Goal: Transaction & Acquisition: Subscribe to service/newsletter

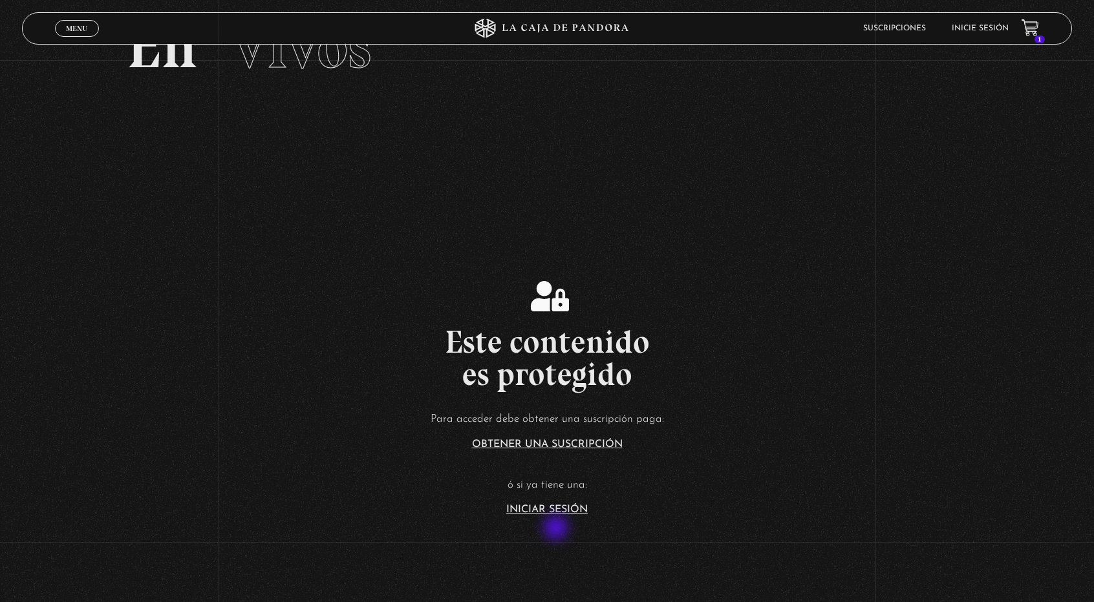
scroll to position [279, 0]
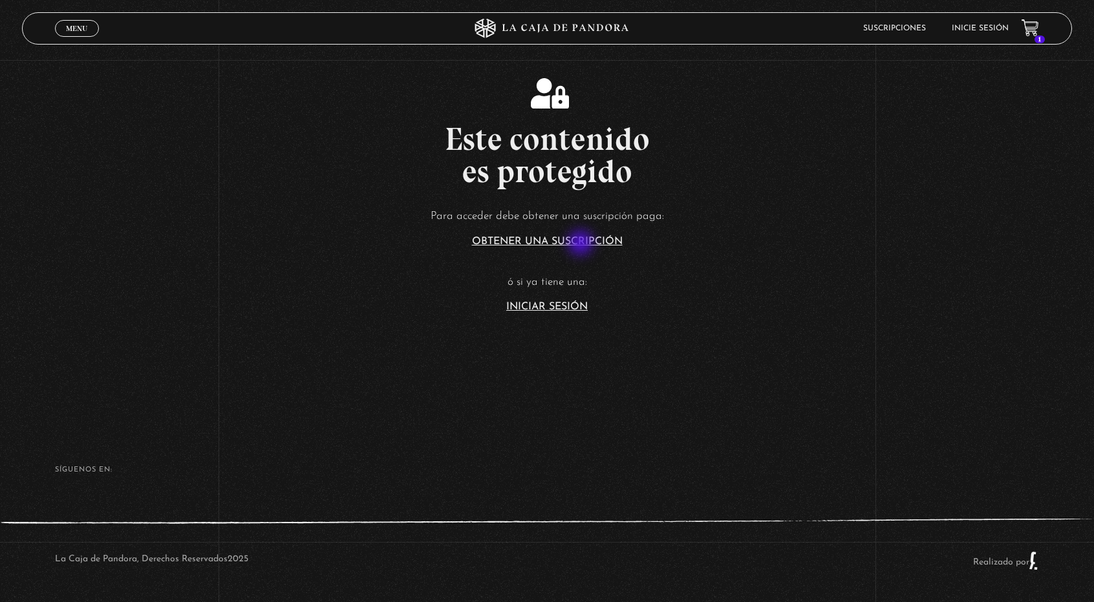
click at [582, 244] on link "Obtener una suscripción" at bounding box center [547, 242] width 151 height 10
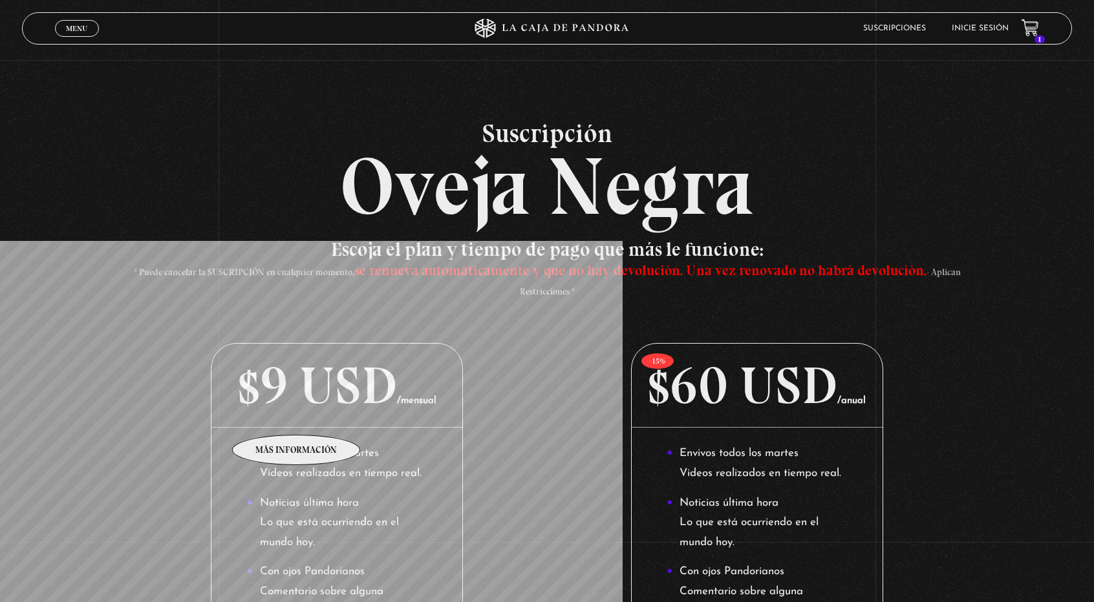
click at [297, 416] on p "$9 USD /mensual" at bounding box center [336, 386] width 251 height 84
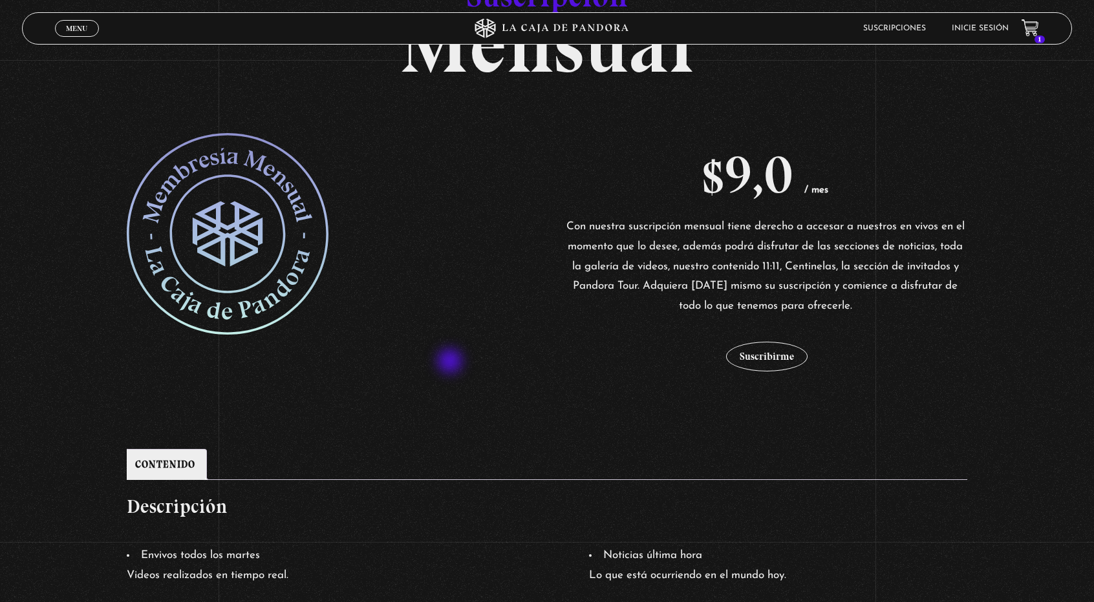
scroll to position [194, 0]
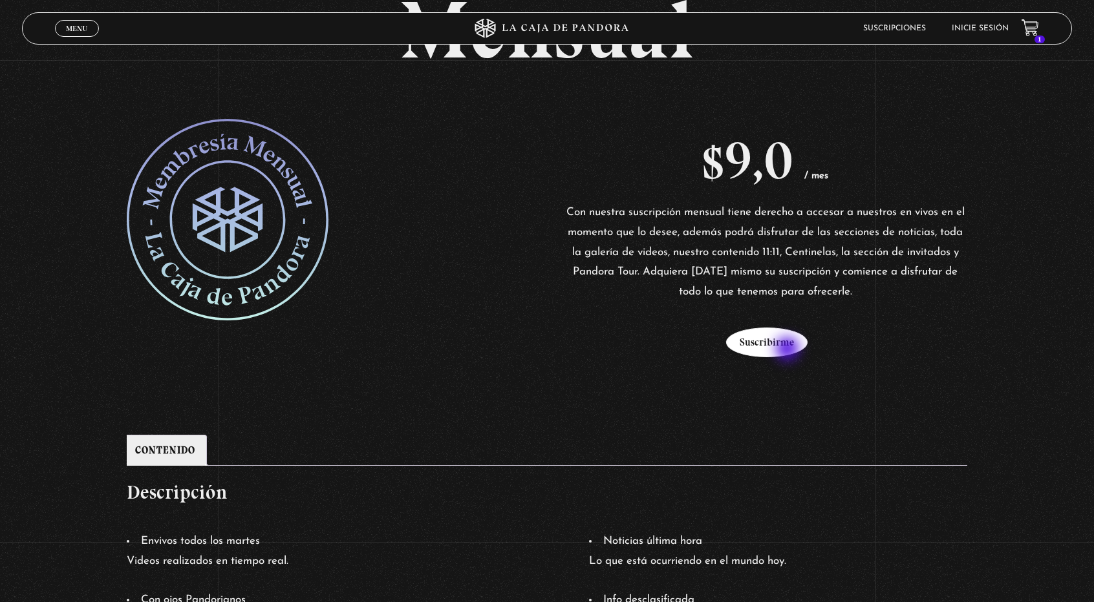
click at [789, 350] on button "Suscribirme" at bounding box center [766, 343] width 81 height 30
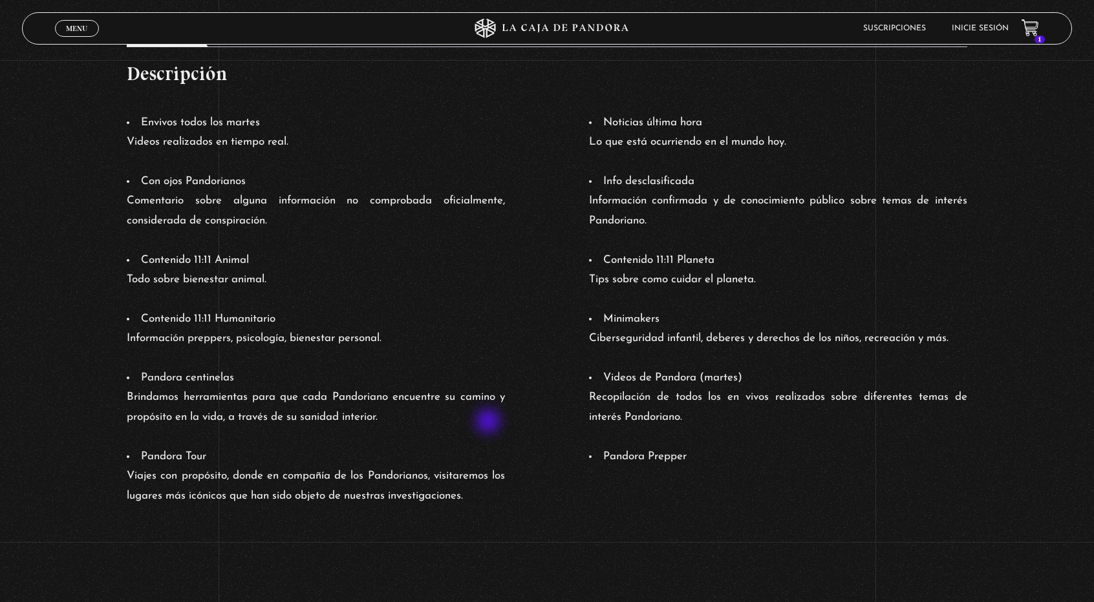
scroll to position [915, 0]
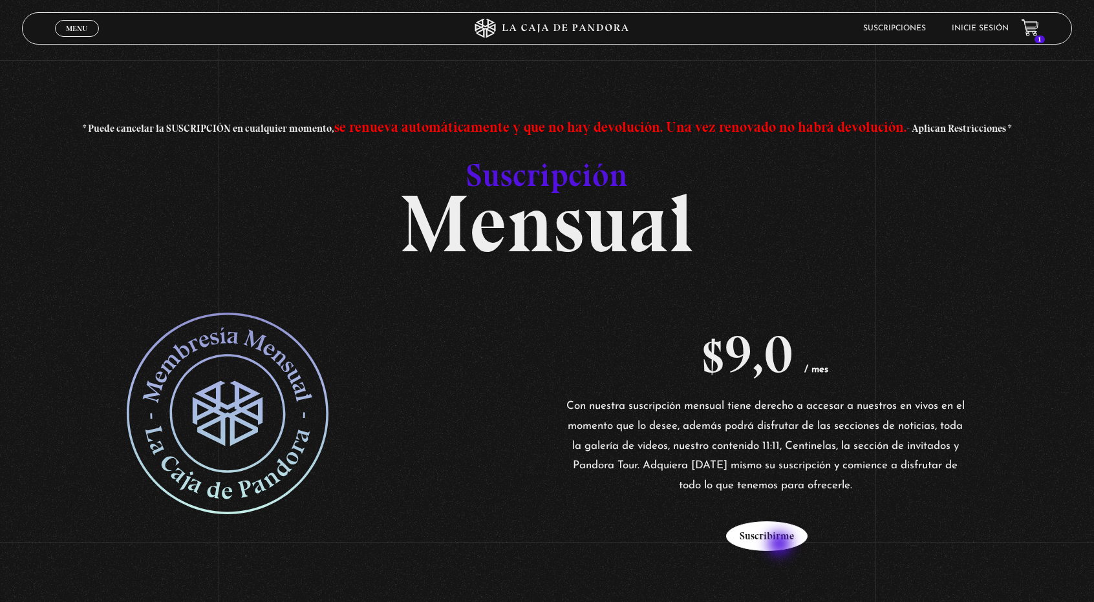
click at [781, 546] on button "Suscribirme" at bounding box center [766, 537] width 81 height 30
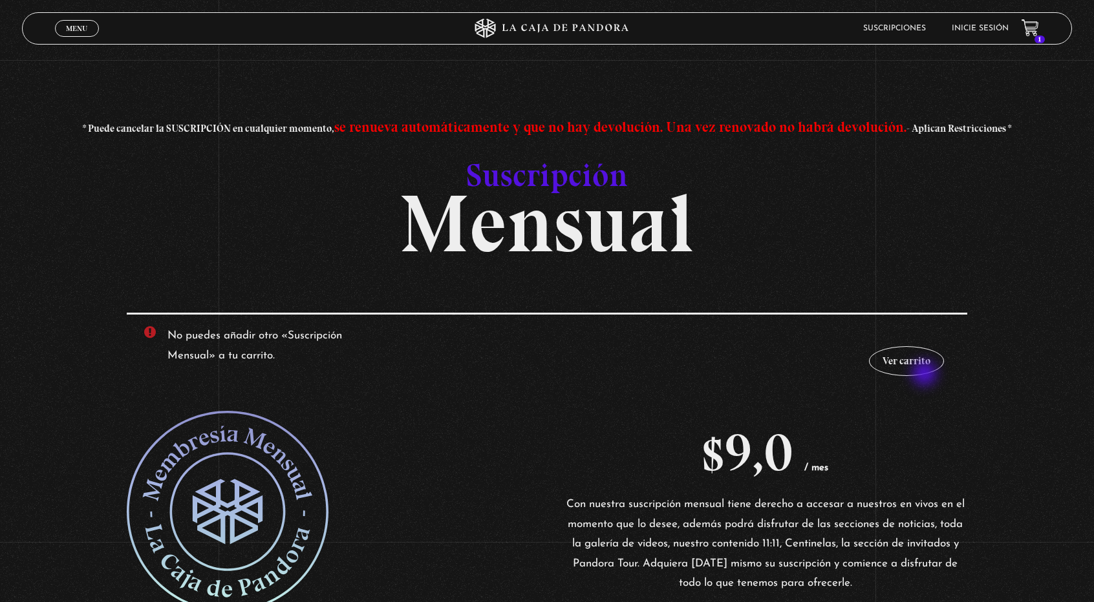
click at [926, 375] on ul "No puedes añadir otro « Suscripción Mensual» a tu carrito. Ver carrito" at bounding box center [547, 350] width 840 height 75
click at [923, 357] on link "Ver carrito" at bounding box center [906, 361] width 75 height 30
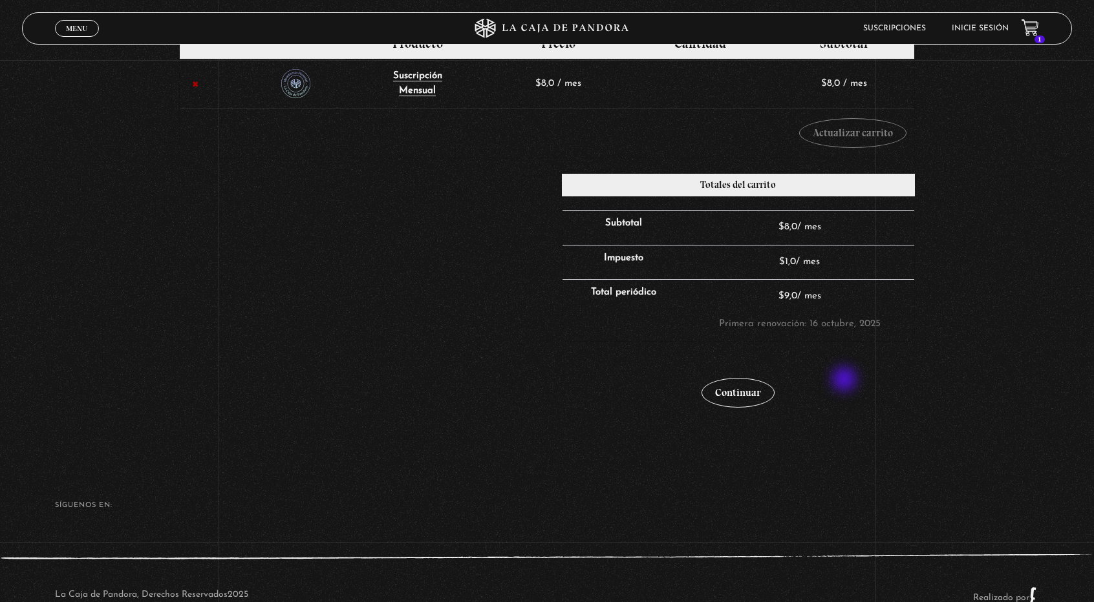
scroll to position [243, 0]
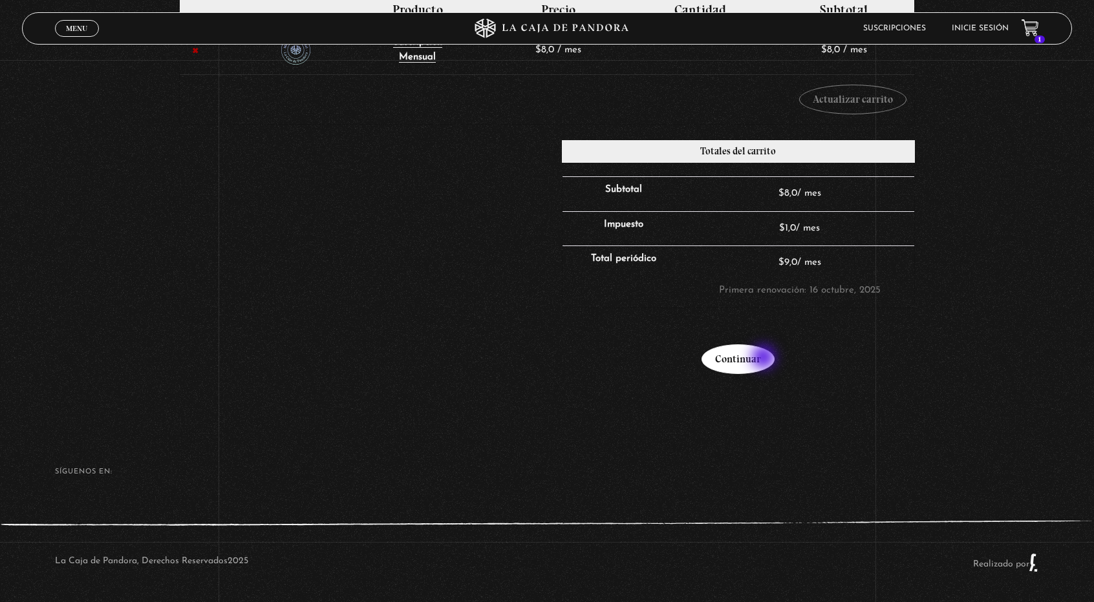
click at [765, 359] on link "Continuar" at bounding box center [737, 360] width 73 height 30
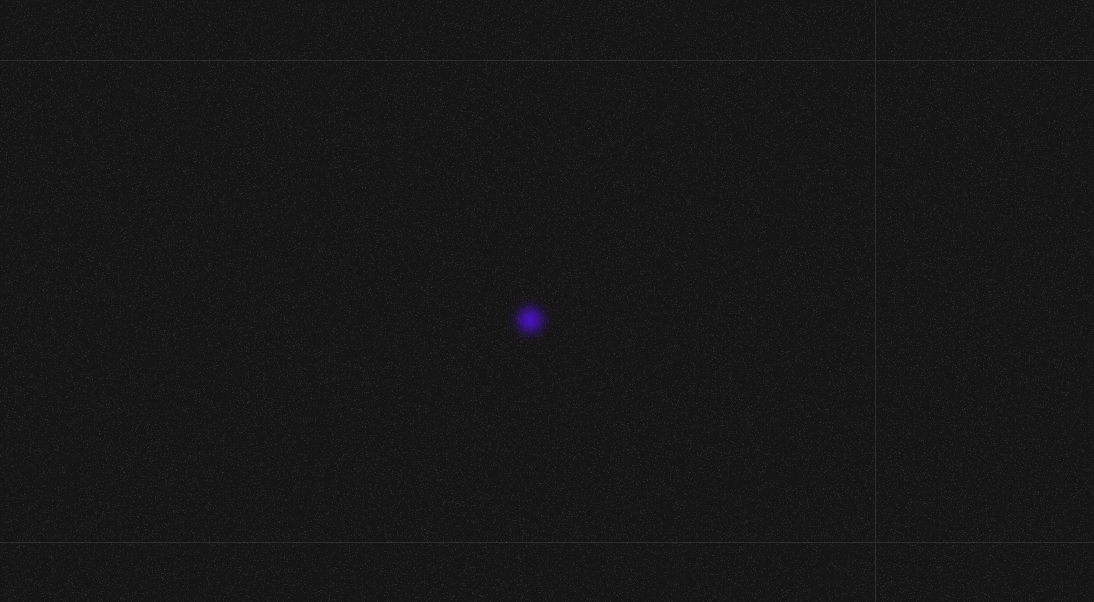
select select "FL"
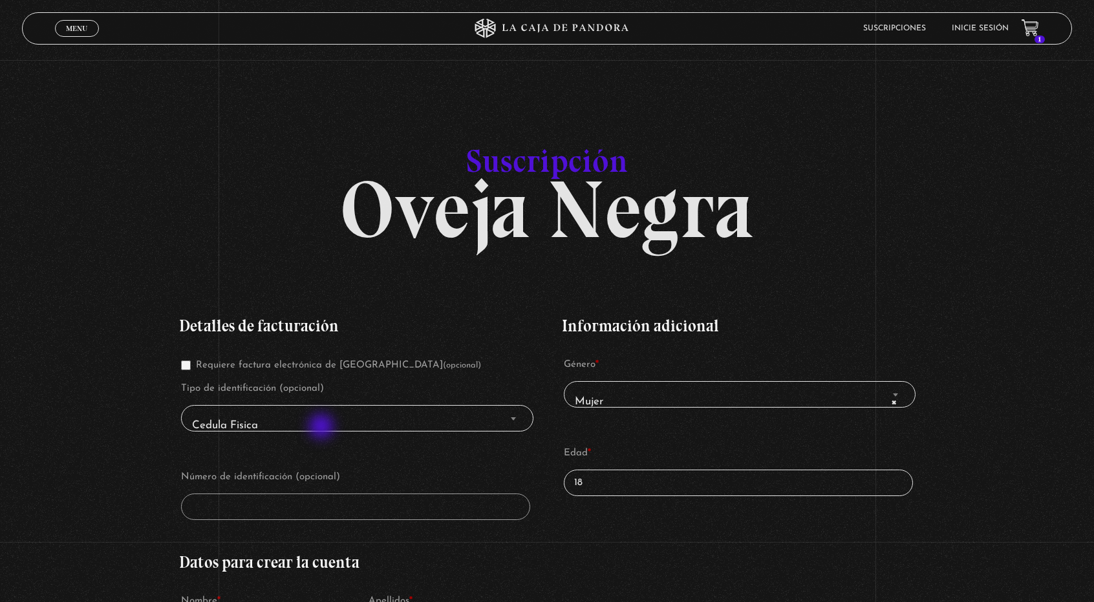
scroll to position [129, 0]
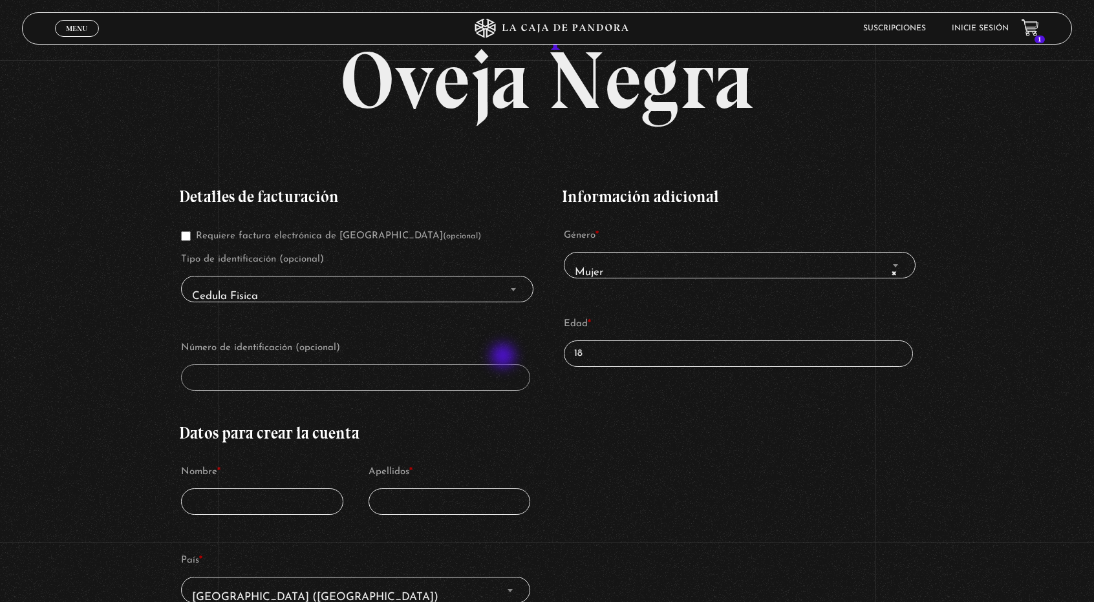
drag, startPoint x: 627, startPoint y: 357, endPoint x: 493, endPoint y: 356, distance: 134.5
type input "40"
click at [255, 508] on input "Nombre *" at bounding box center [262, 502] width 162 height 27
type input "l"
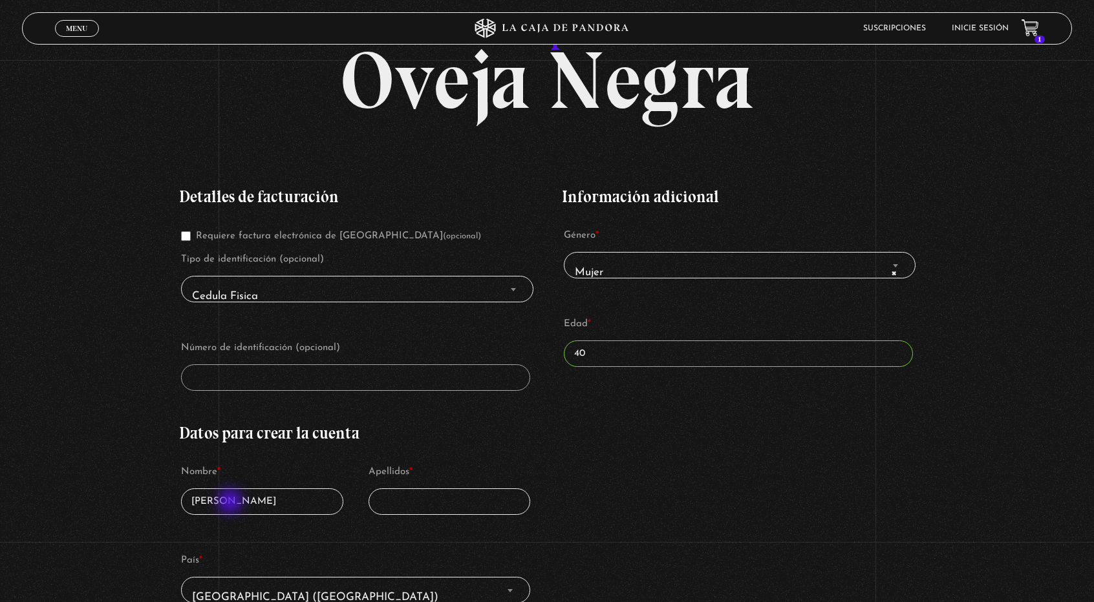
drag, startPoint x: 291, startPoint y: 504, endPoint x: 230, endPoint y: 507, distance: 60.9
click at [231, 504] on input "[PERSON_NAME]" at bounding box center [262, 502] width 162 height 27
type input "Luviana"
click at [476, 505] on input "Apellidos *" at bounding box center [449, 502] width 162 height 27
paste input "[PERSON_NAME]"
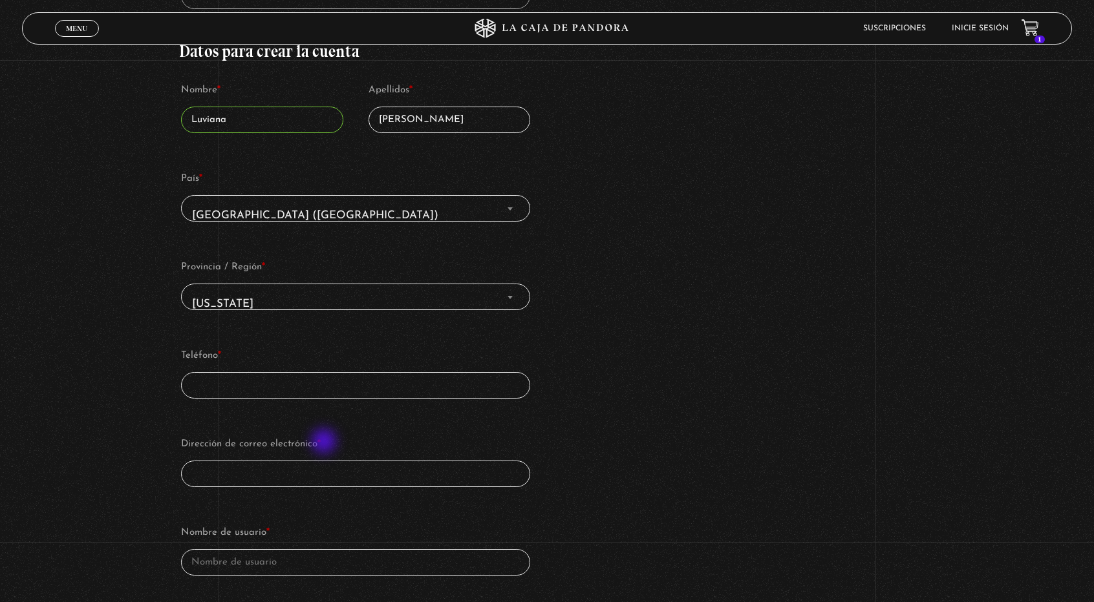
scroll to position [517, 0]
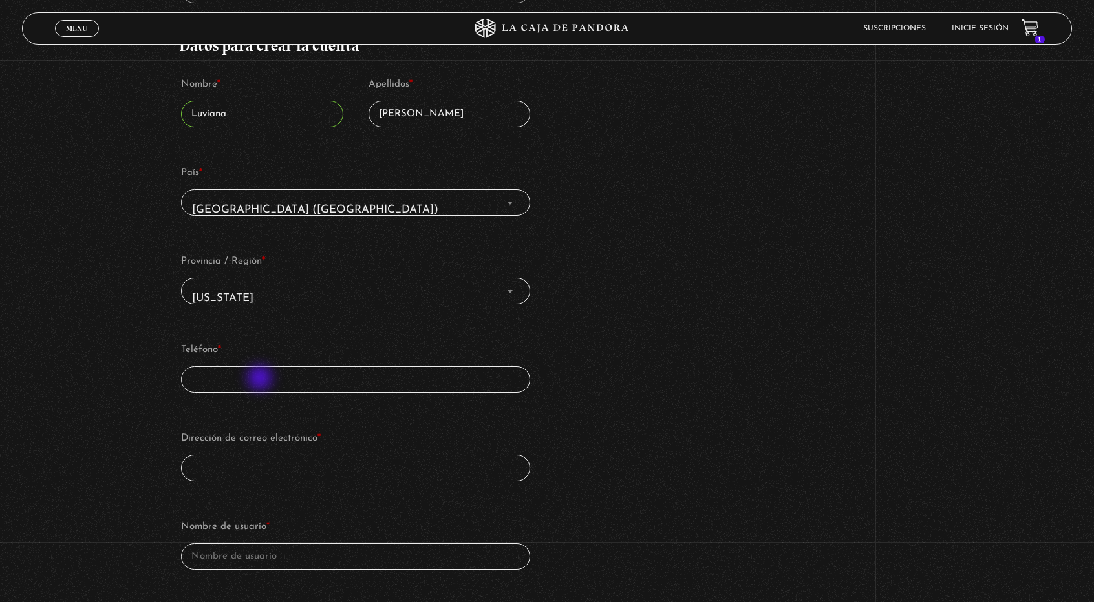
type input "Soto"
click at [261, 379] on input "Teléfono *" at bounding box center [355, 379] width 349 height 27
click at [257, 469] on input "Dirección de correo electrónico *" at bounding box center [355, 468] width 349 height 27
paste input "[EMAIL_ADDRESS][DOMAIN_NAME]"
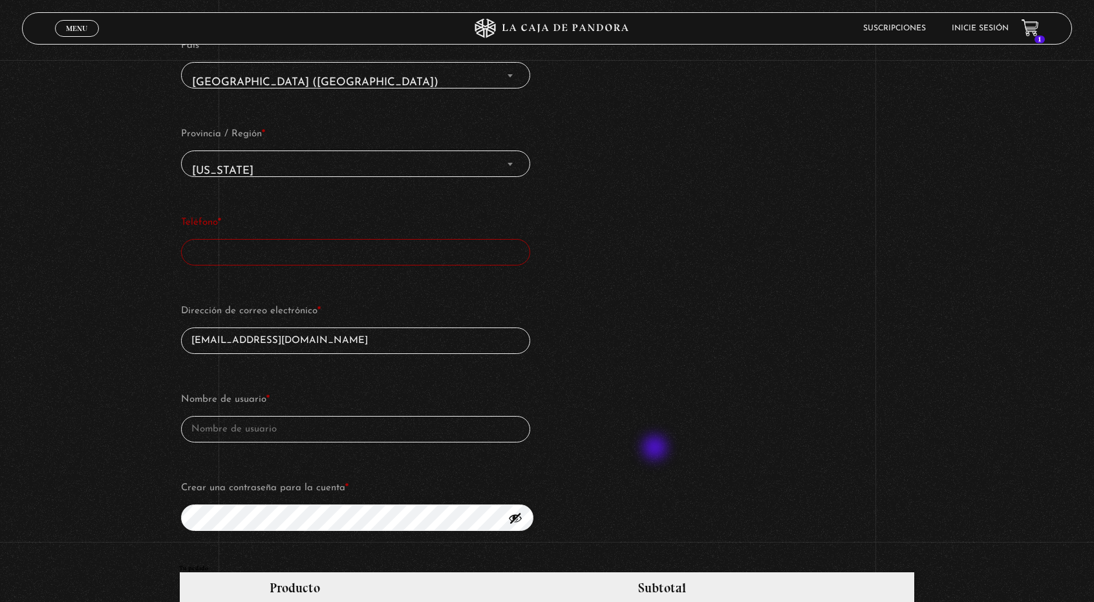
scroll to position [646, 0]
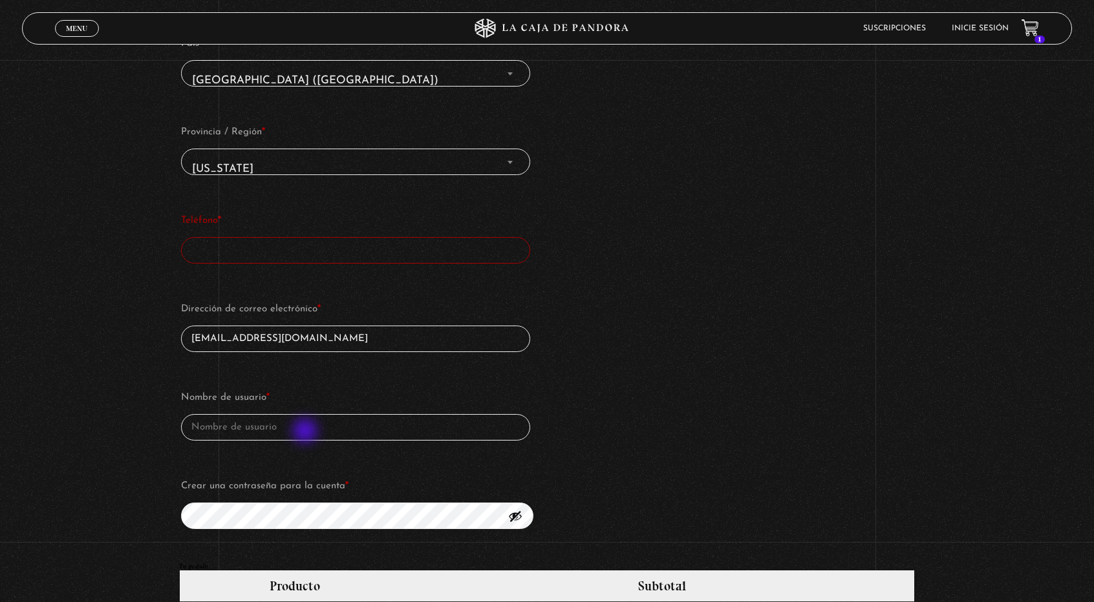
type input "luvidane07@gmail.com"
click at [306, 432] on input "Nombre de usuario *" at bounding box center [355, 427] width 349 height 27
type input "L"
type input "l"
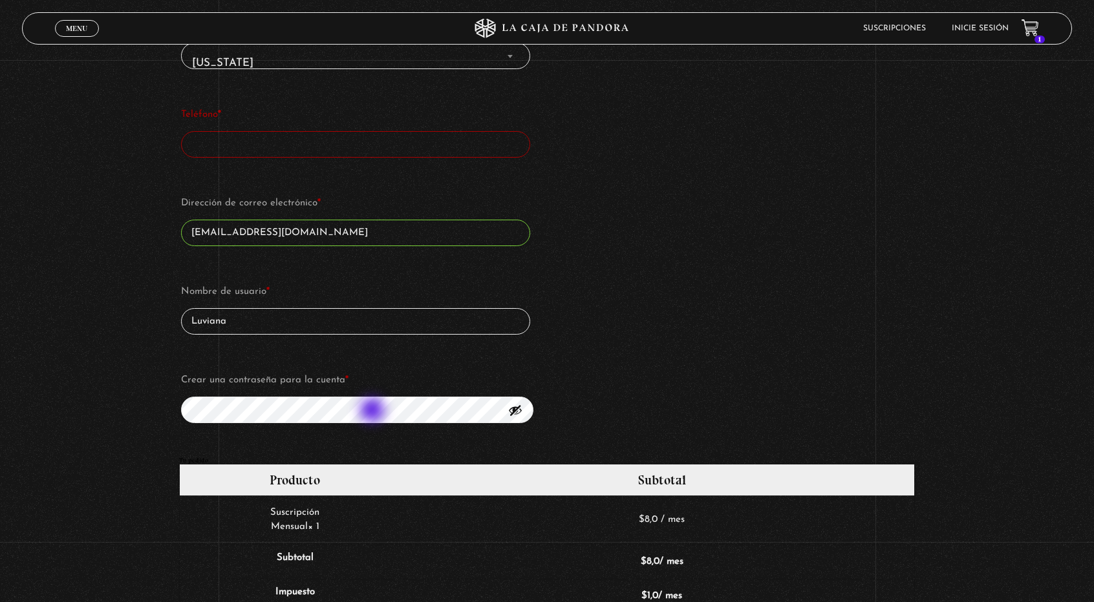
scroll to position [776, 0]
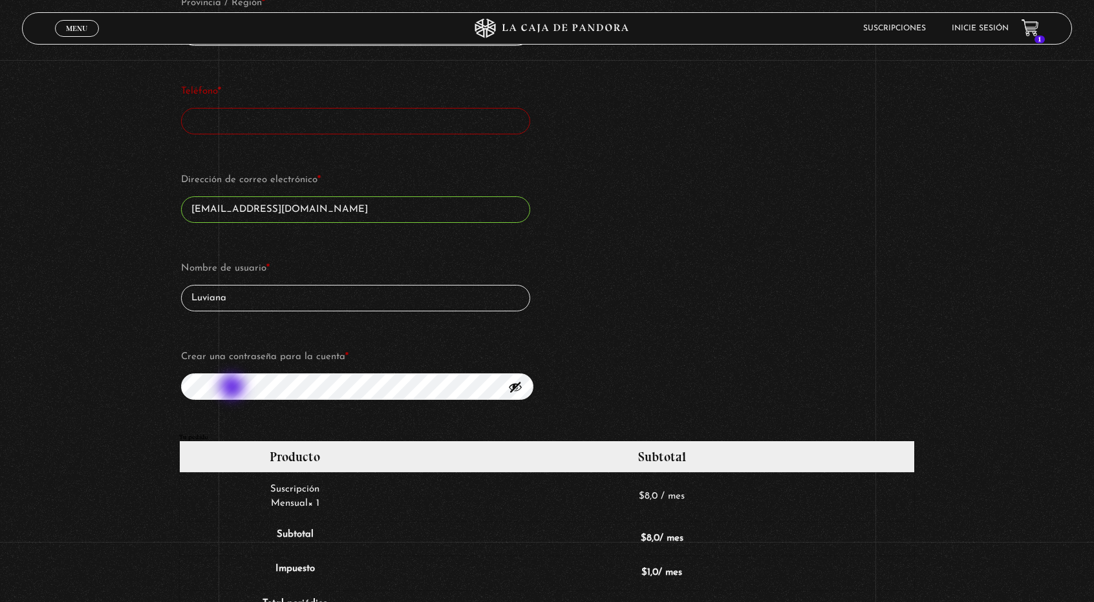
type input "Luviana"
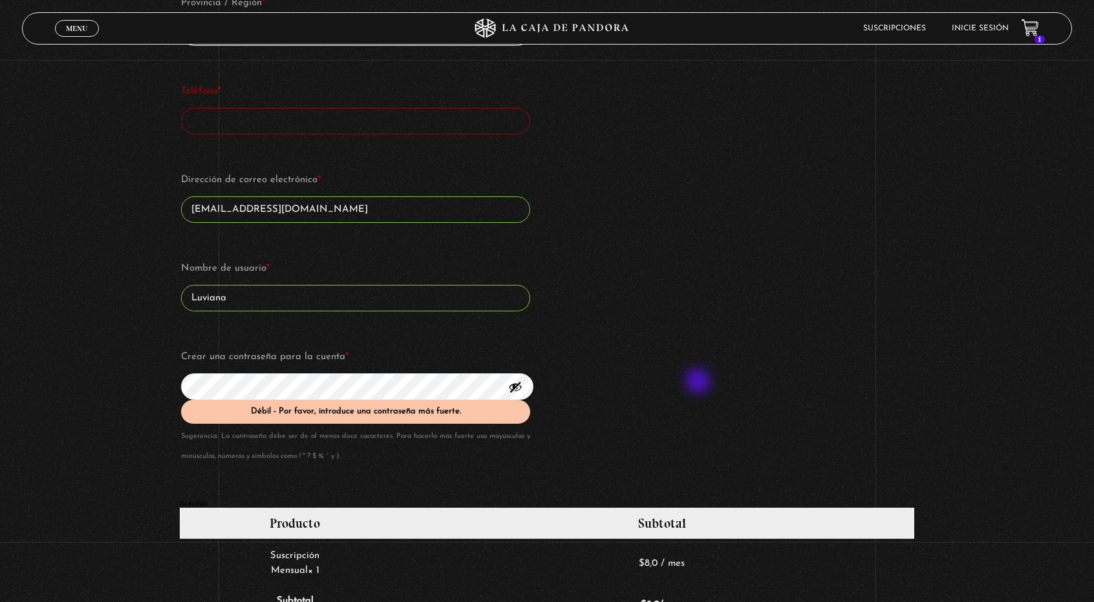
click at [699, 383] on div "Detalles de facturación Requiere factura electrónica de Costa Rica (opcional) T…" at bounding box center [546, 12] width 735 height 978
click at [105, 437] on div "Suscripción Oveja Negra Si ya eres cliente, por favor, rellena tus datos a cont…" at bounding box center [547, 272] width 1094 height 1854
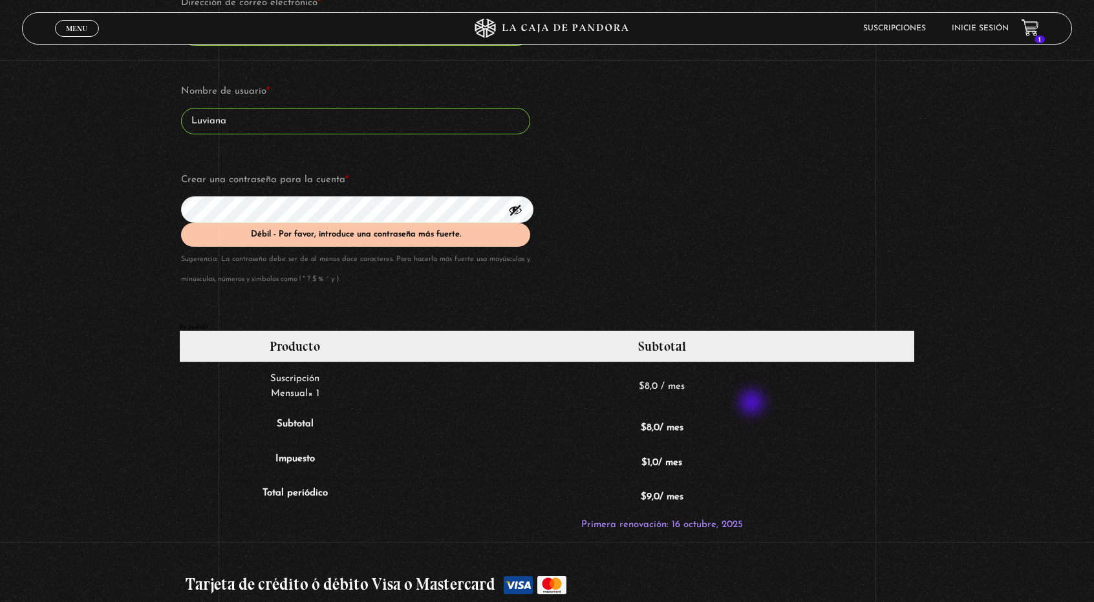
scroll to position [970, 0]
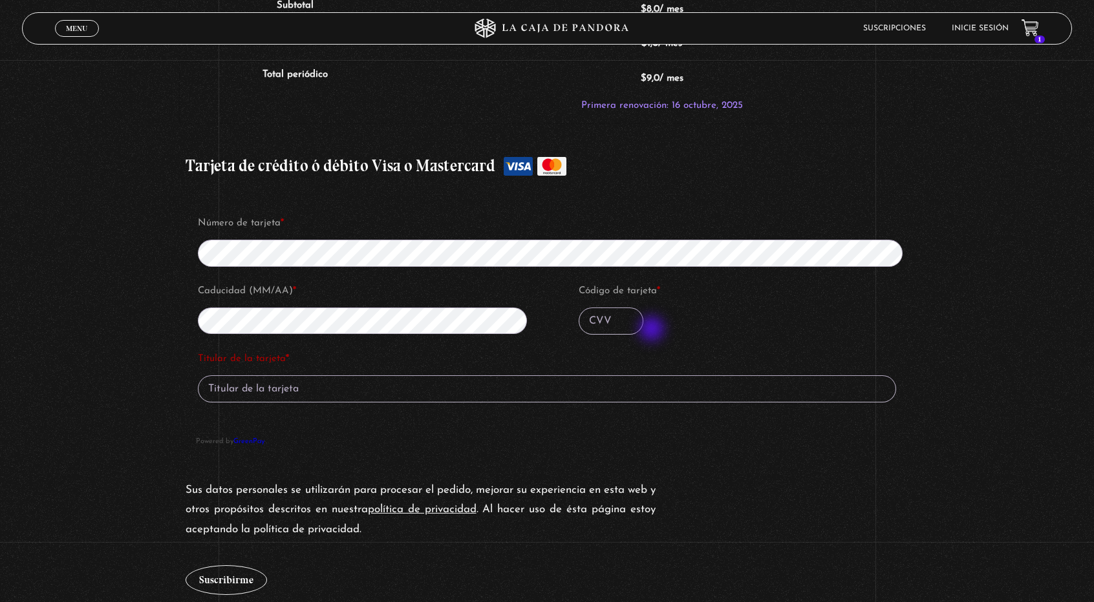
scroll to position [1357, 0]
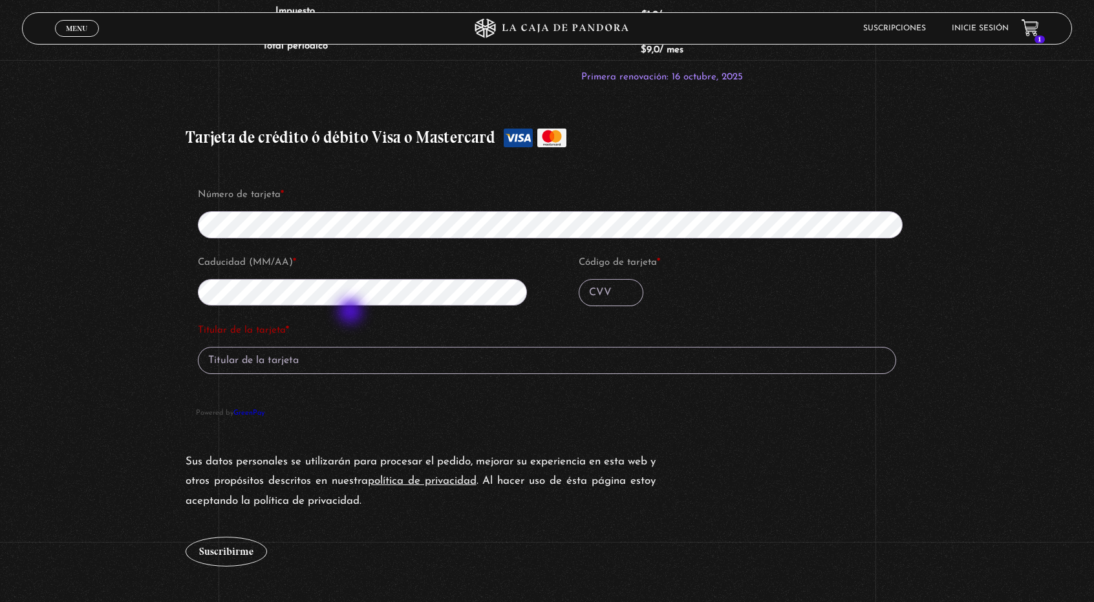
type input "Evans Soto"
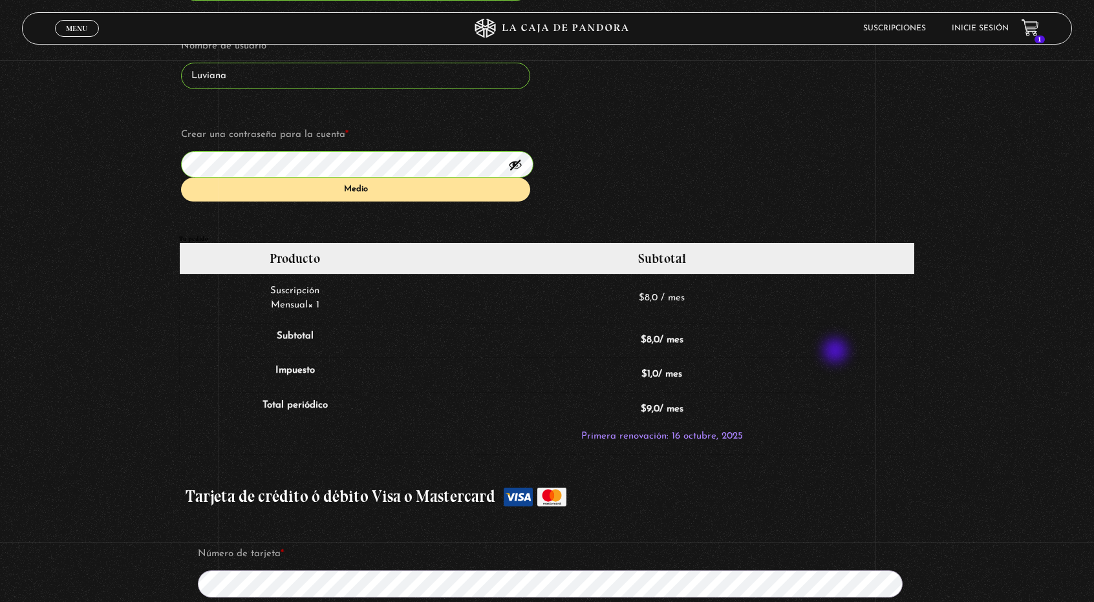
scroll to position [763, 0]
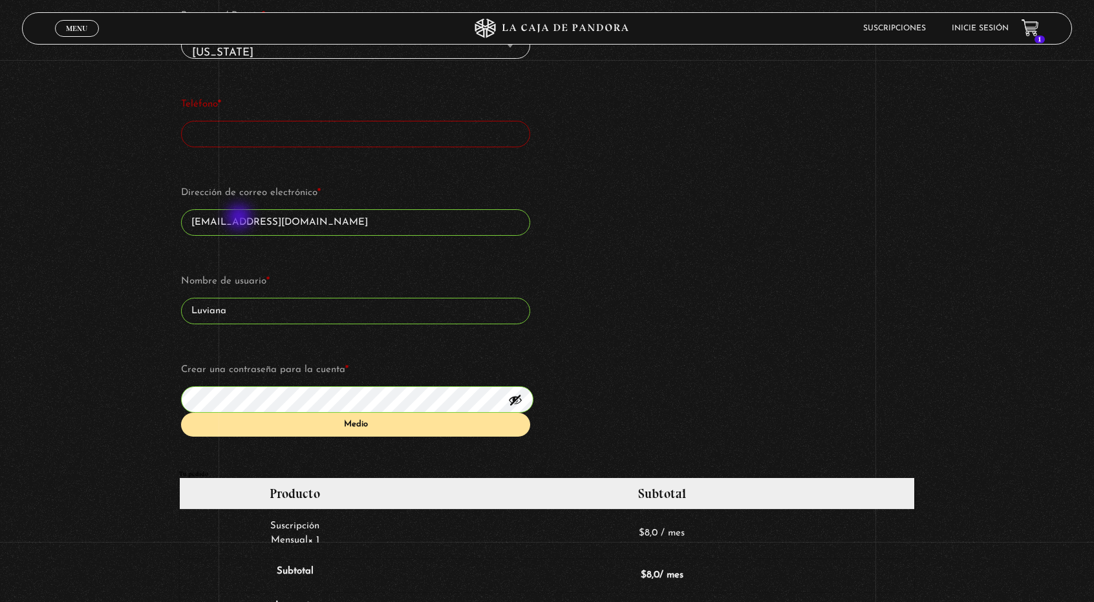
drag, startPoint x: 279, startPoint y: 220, endPoint x: 144, endPoint y: 220, distance: 135.1
click at [151, 224] on div "Suscripción Oveja Negra Si ya eres cliente, por favor, rellena tus datos a cont…" at bounding box center [547, 263] width 1094 height 1810
click at [145, 403] on div "Suscripción Oveja Negra Si ya eres cliente, por favor, rellena tus datos a cont…" at bounding box center [547, 263] width 1094 height 1810
click at [164, 415] on div "Suscripción Oveja Negra Si ya eres cliente, por favor, rellena tus datos a cont…" at bounding box center [547, 263] width 1094 height 1810
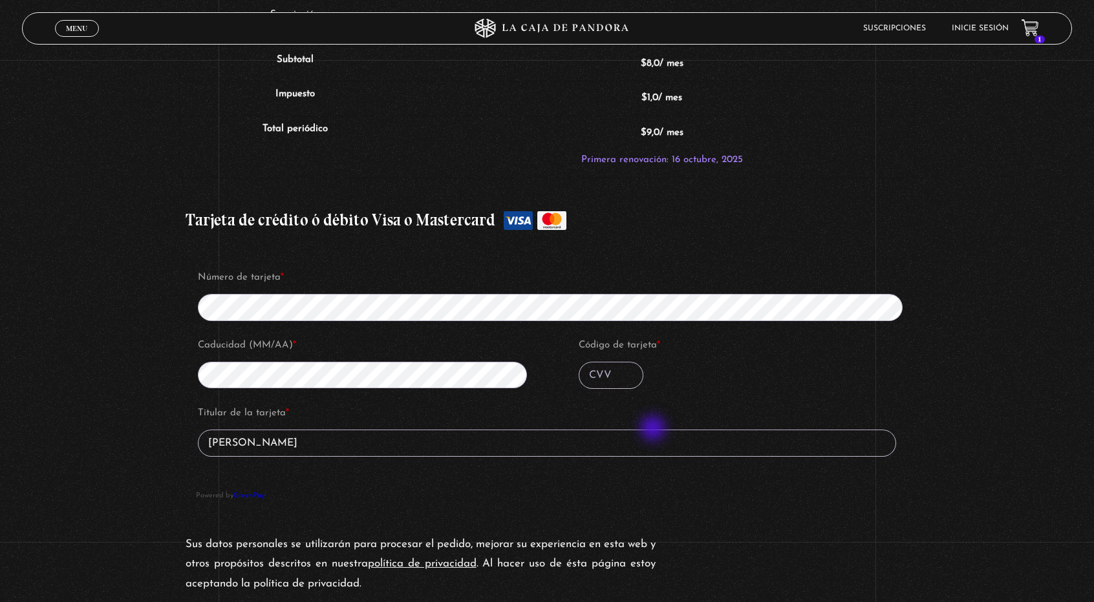
scroll to position [1280, 0]
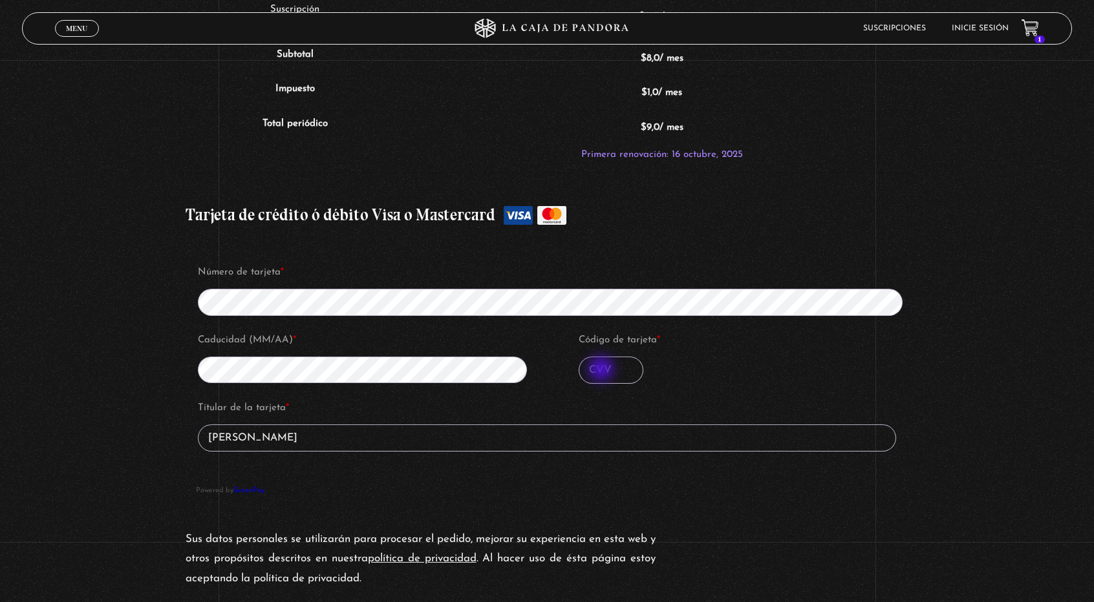
click at [602, 370] on input "Código de tarjeta *" at bounding box center [611, 370] width 65 height 27
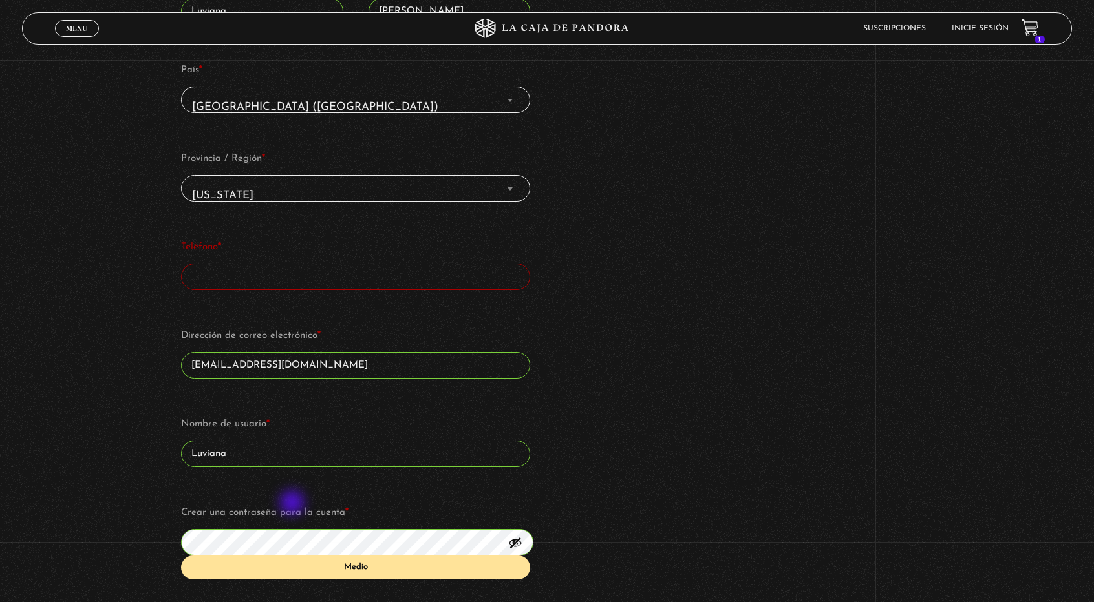
scroll to position [633, 0]
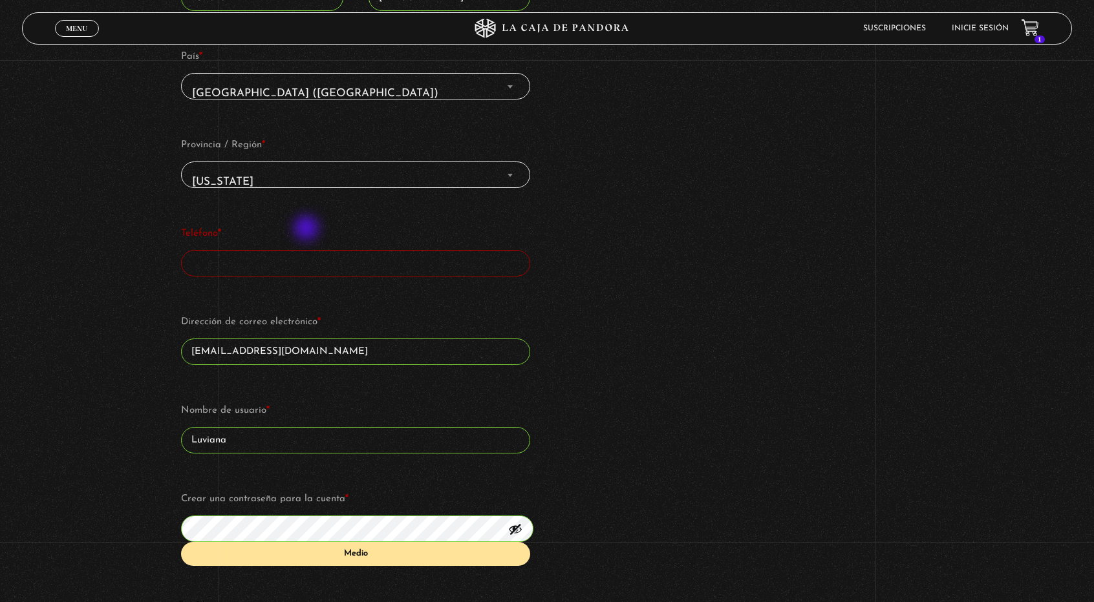
type input "089"
click at [300, 268] on input "Teléfono *" at bounding box center [355, 263] width 349 height 27
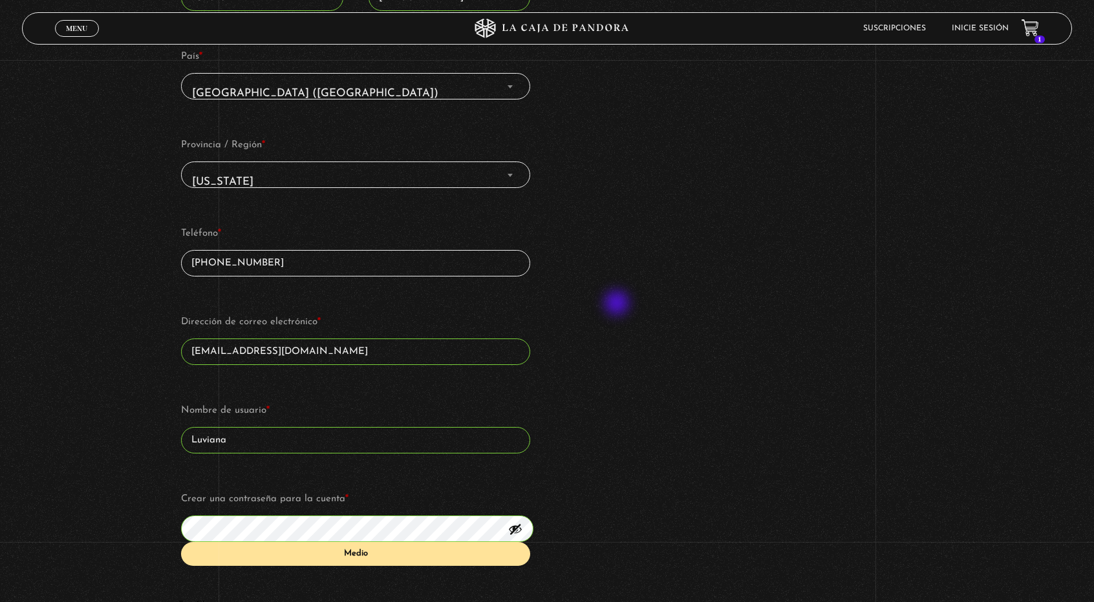
click at [618, 304] on div "Detalles de facturación Requiere factura electrónica de Costa Rica (opcional) T…" at bounding box center [546, 132] width 735 height 935
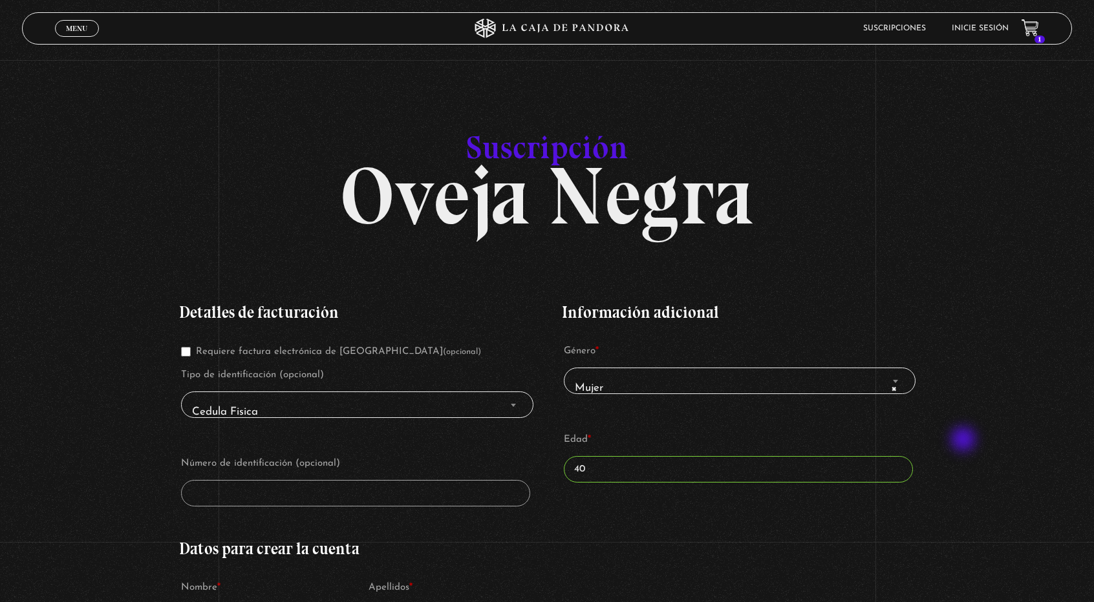
scroll to position [0, 0]
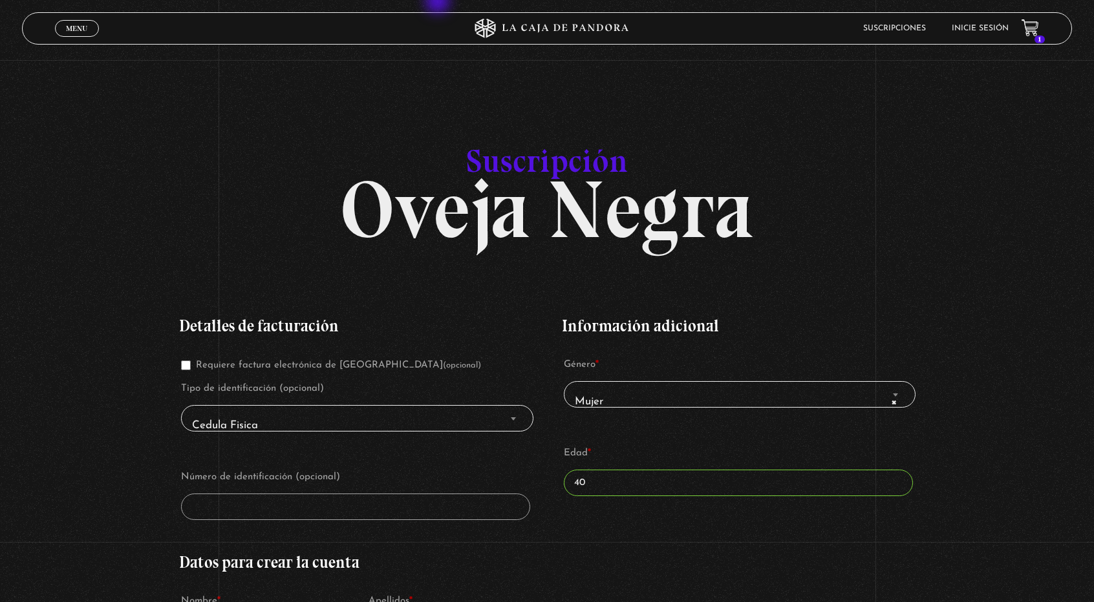
type input "+1 786-239-2702"
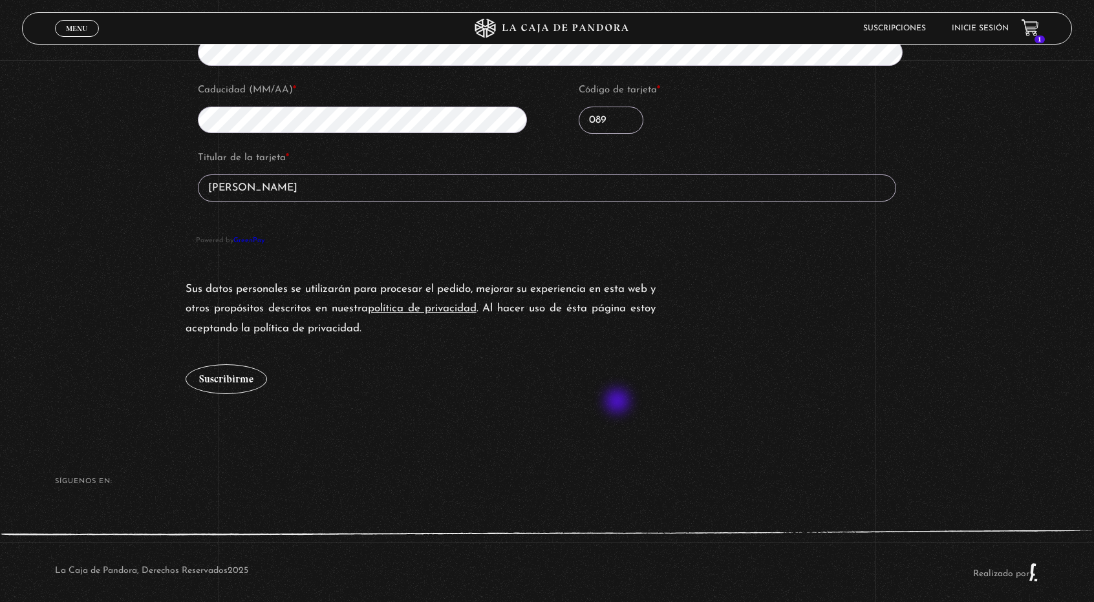
scroll to position [1538, 0]
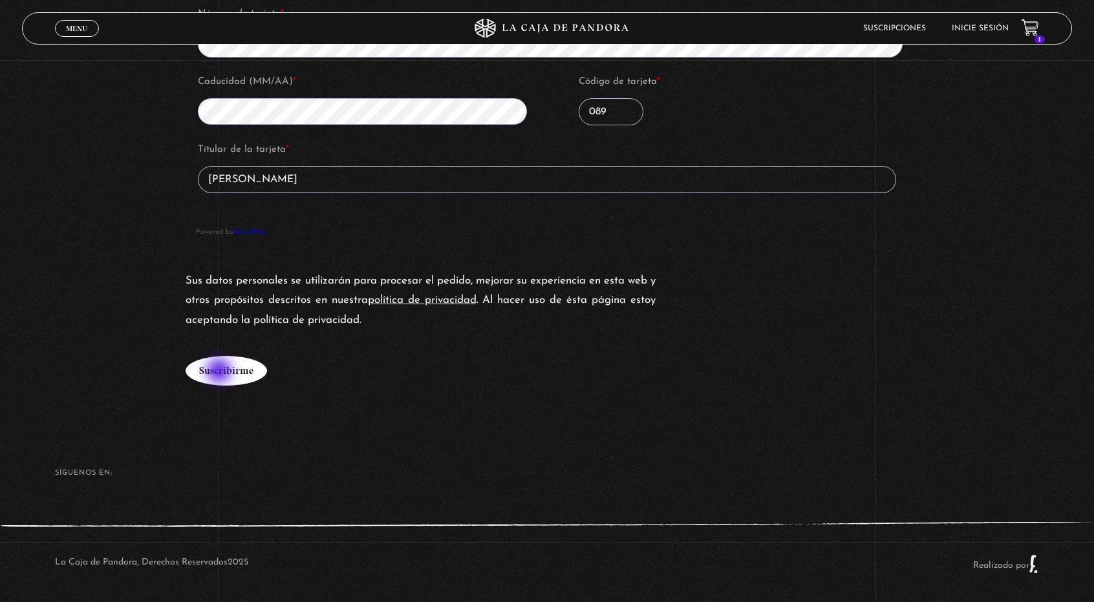
click at [220, 372] on button "Suscribirme" at bounding box center [226, 371] width 81 height 30
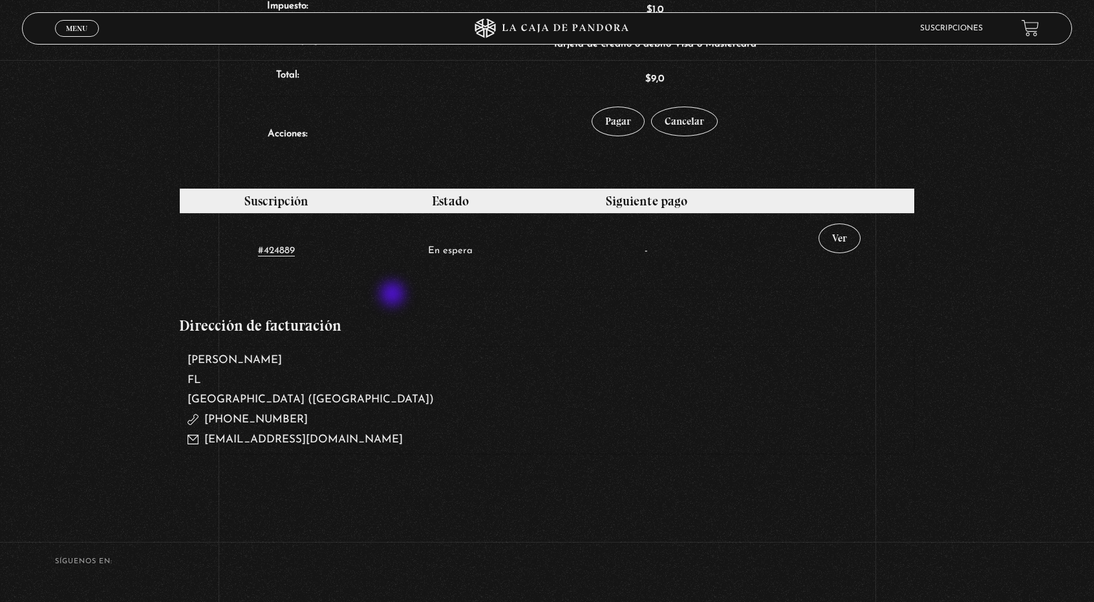
scroll to position [259, 0]
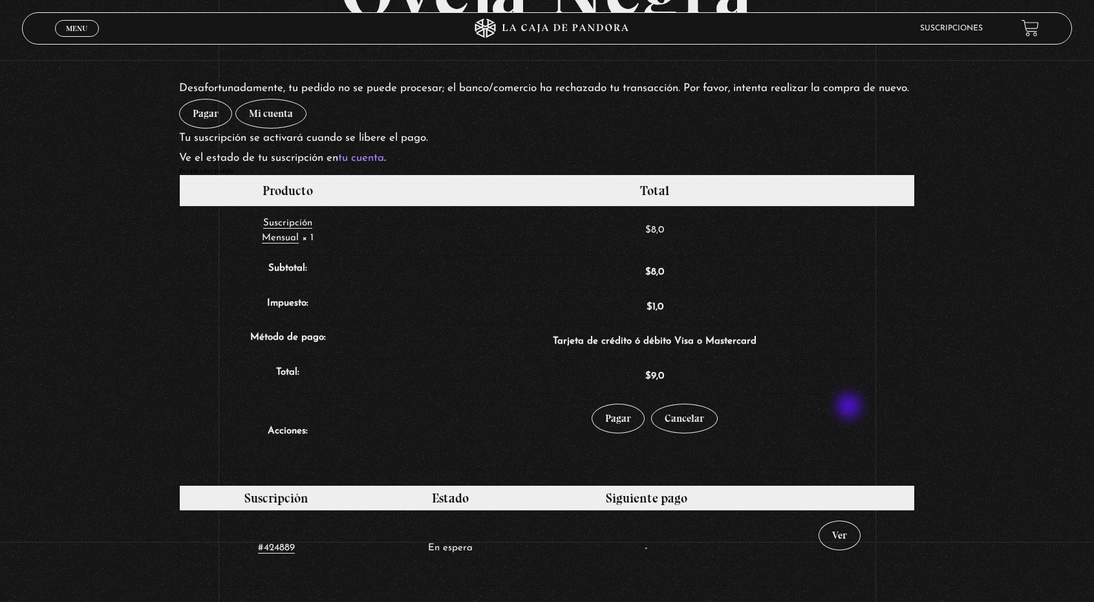
scroll to position [194, 0]
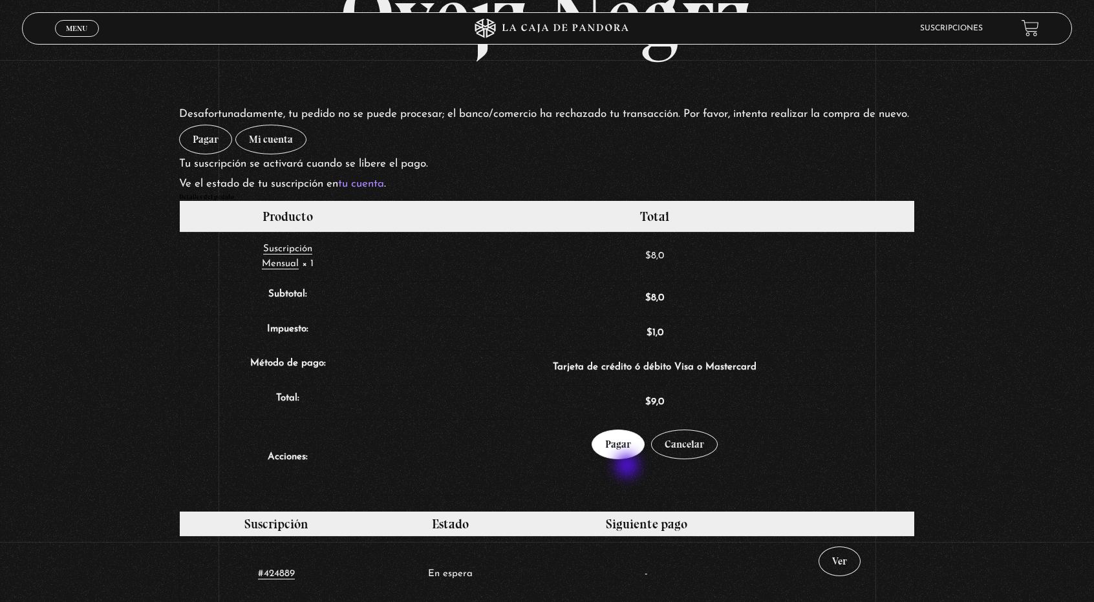
click at [628, 460] on link "Pagar" at bounding box center [617, 445] width 53 height 30
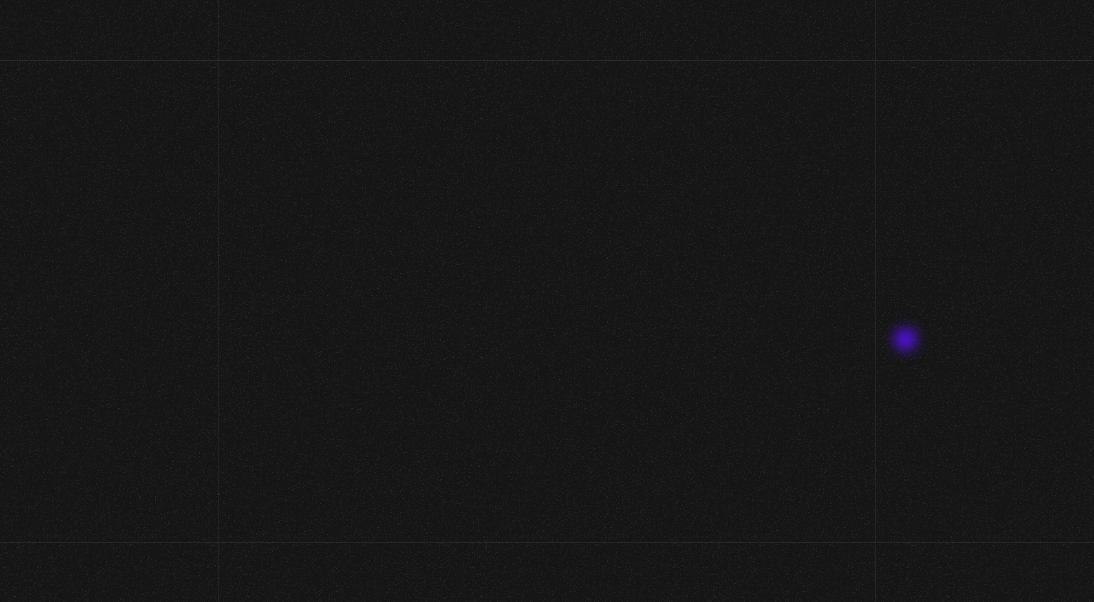
select select "FL"
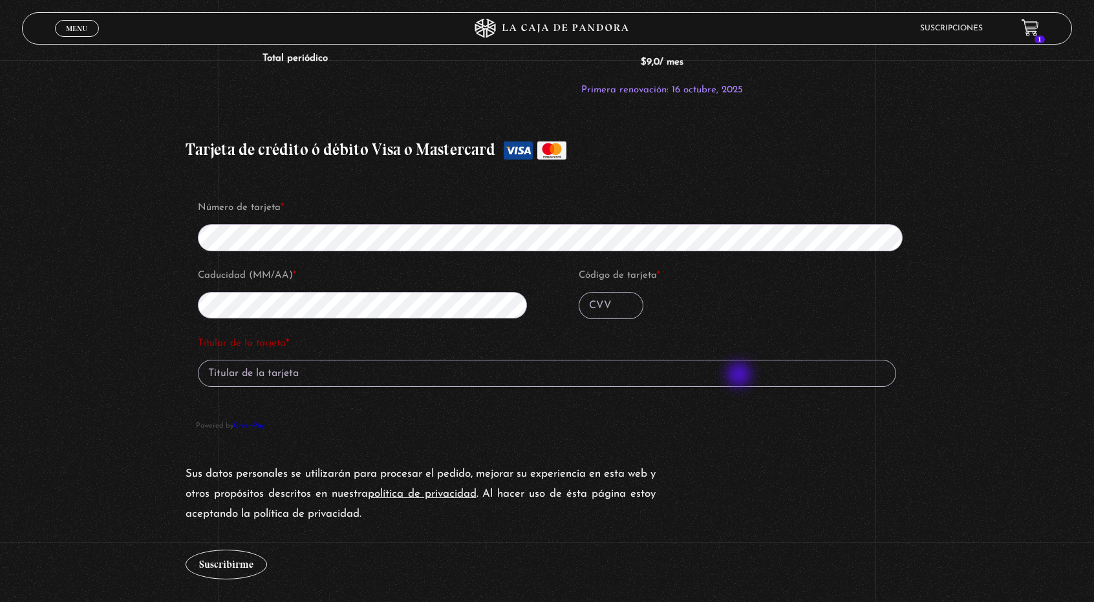
scroll to position [1228, 0]
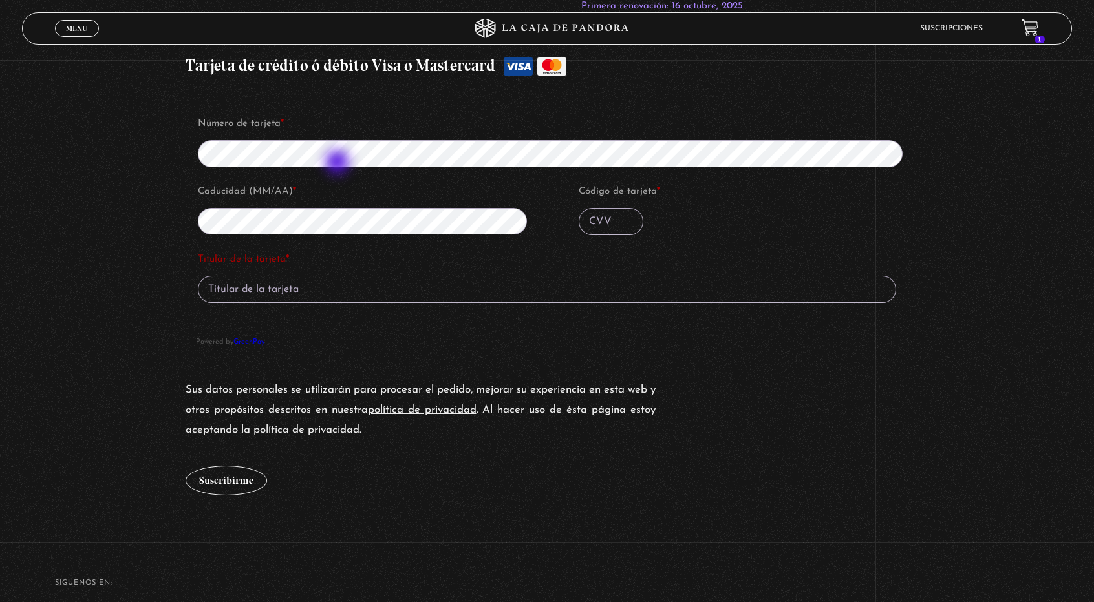
type input "Evans Soto"
click at [605, 219] on input "Código de tarjeta *" at bounding box center [611, 221] width 65 height 27
type input "089"
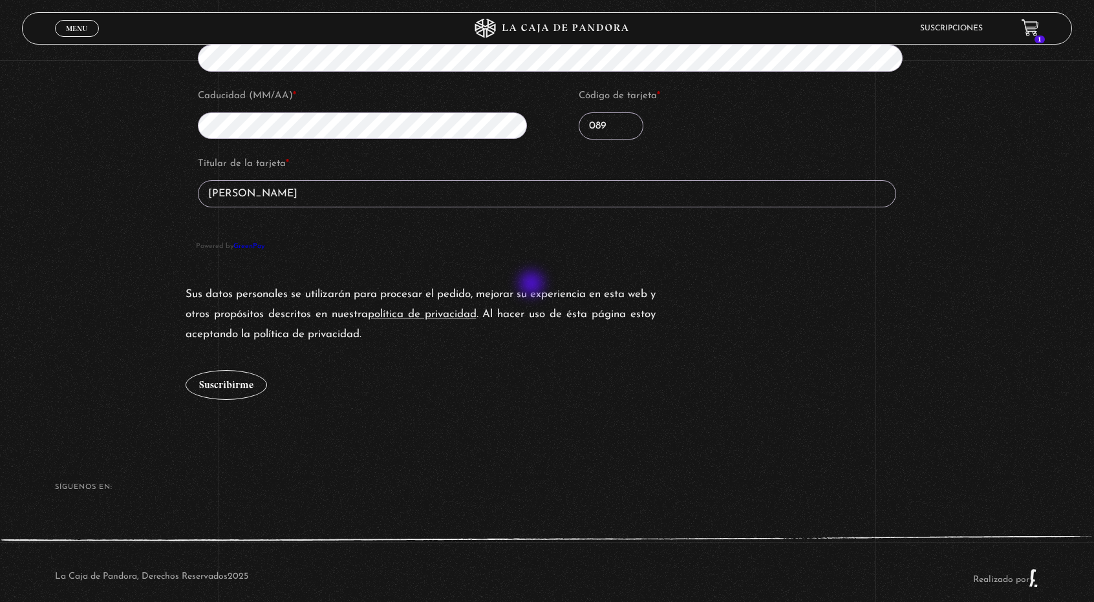
scroll to position [1338, 0]
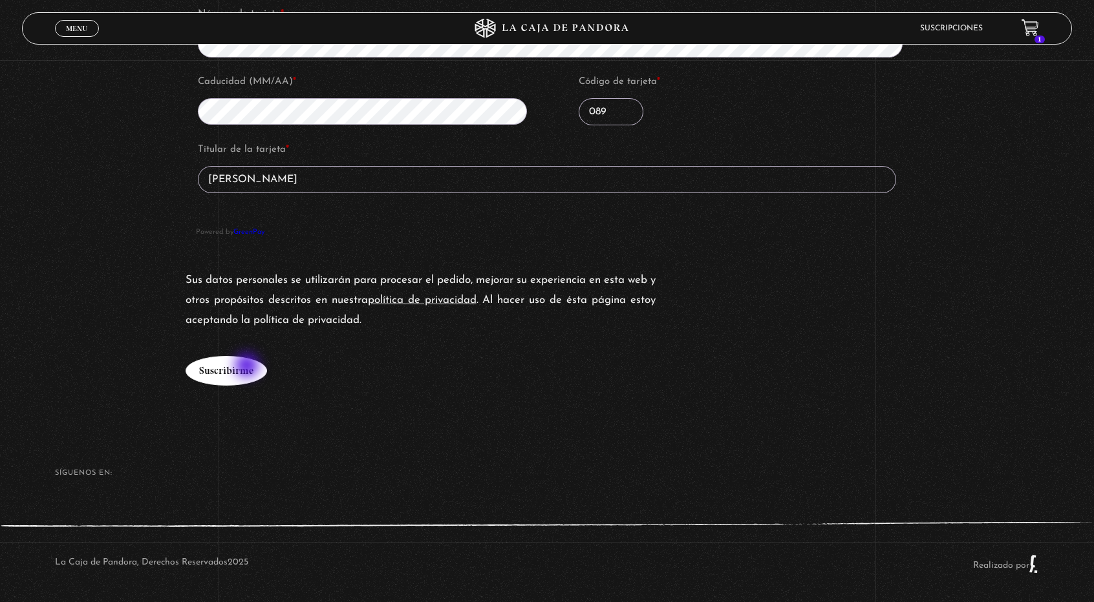
click at [248, 367] on button "Suscribirme" at bounding box center [226, 371] width 81 height 30
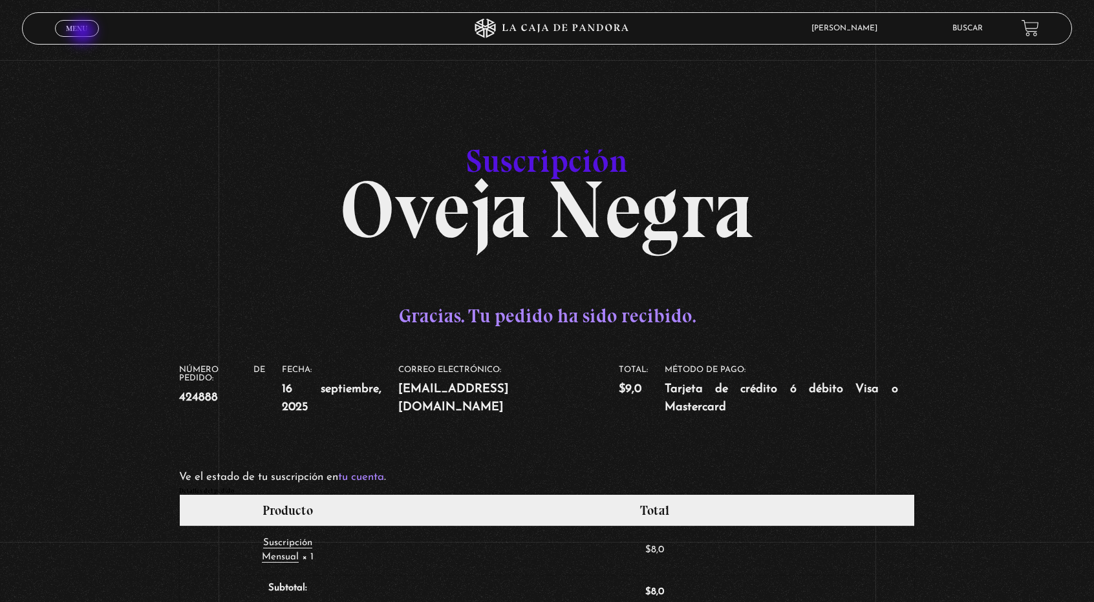
click at [84, 33] on link "Menu Cerrar" at bounding box center [77, 28] width 44 height 17
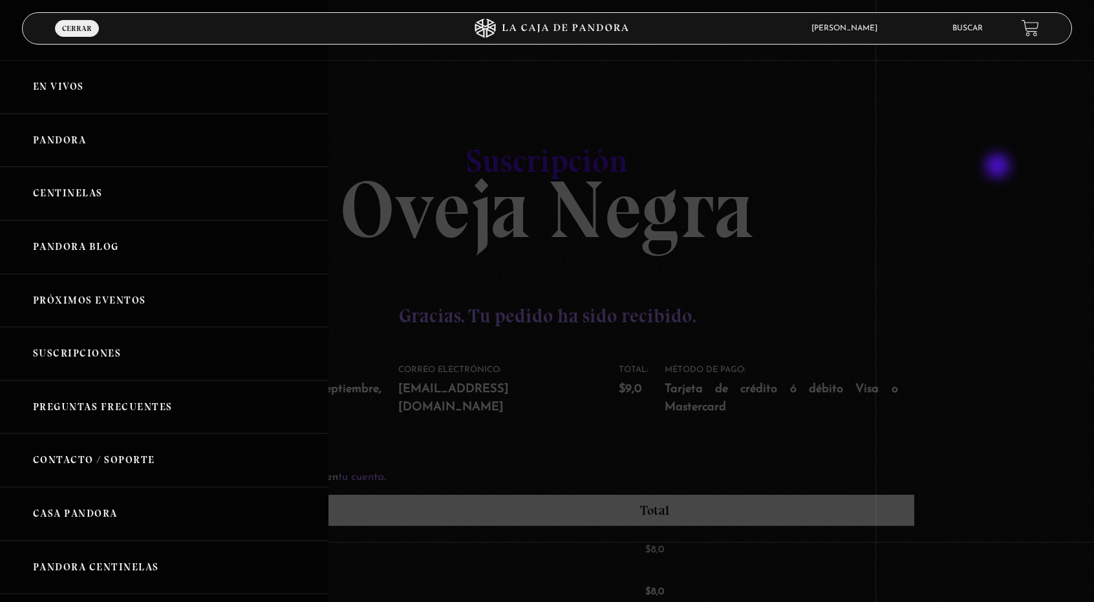
click at [999, 167] on div at bounding box center [547, 301] width 1094 height 602
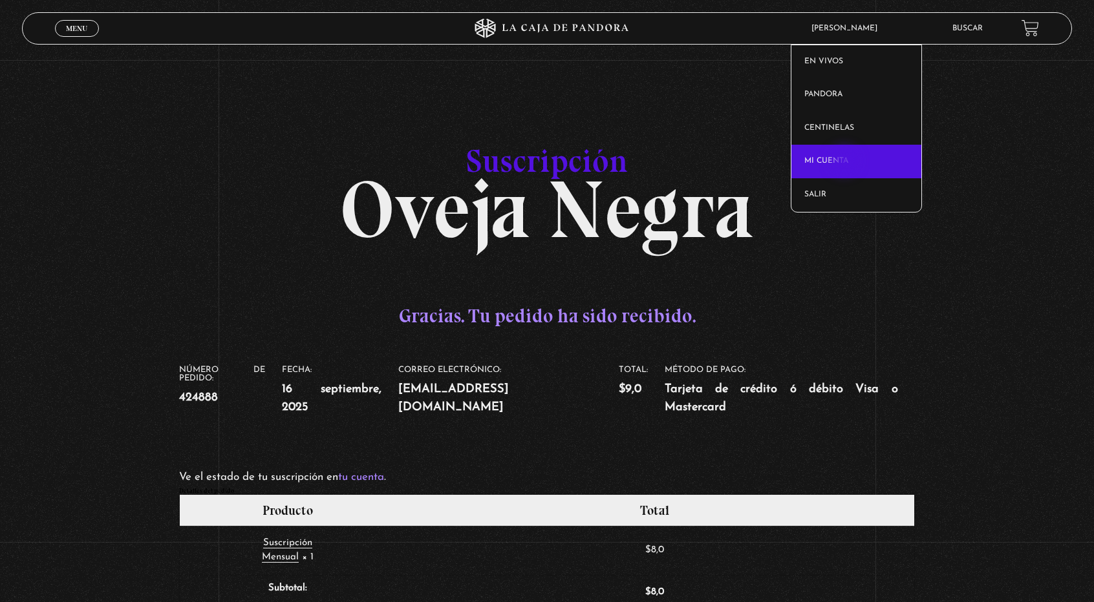
click at [845, 162] on link "Mi cuenta" at bounding box center [856, 162] width 130 height 34
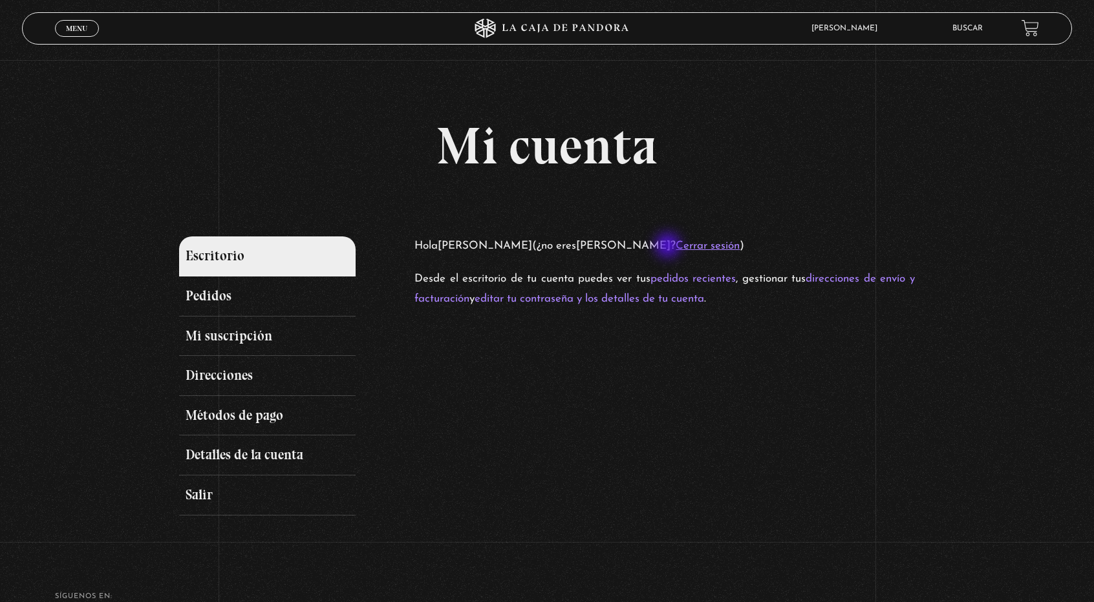
click at [675, 247] on link "Cerrar sesión" at bounding box center [707, 245] width 64 height 11
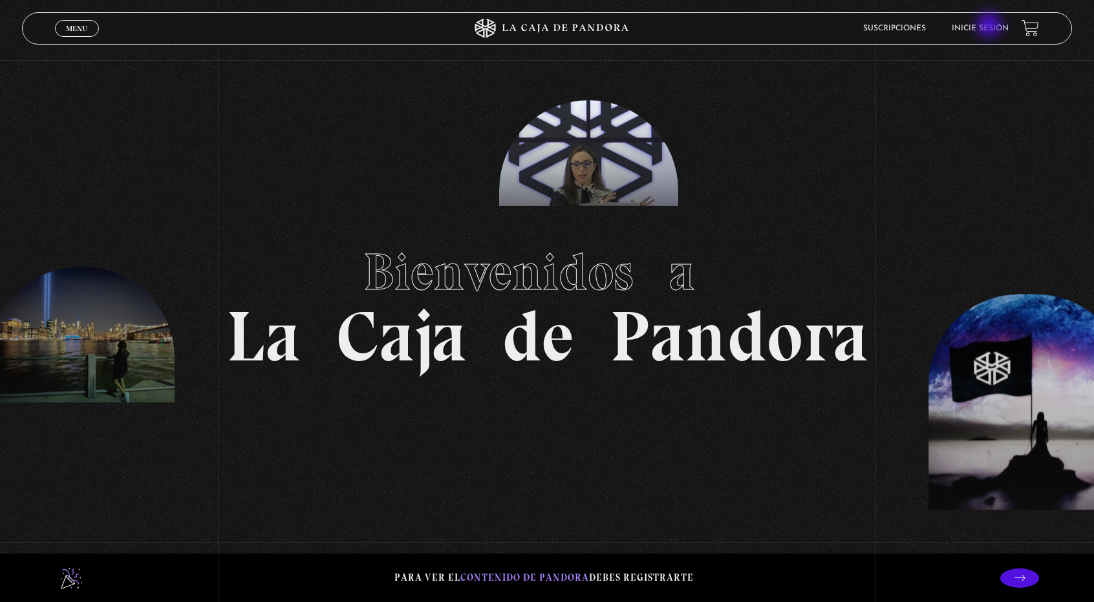
click at [990, 27] on link "Inicie sesión" at bounding box center [979, 29] width 57 height 8
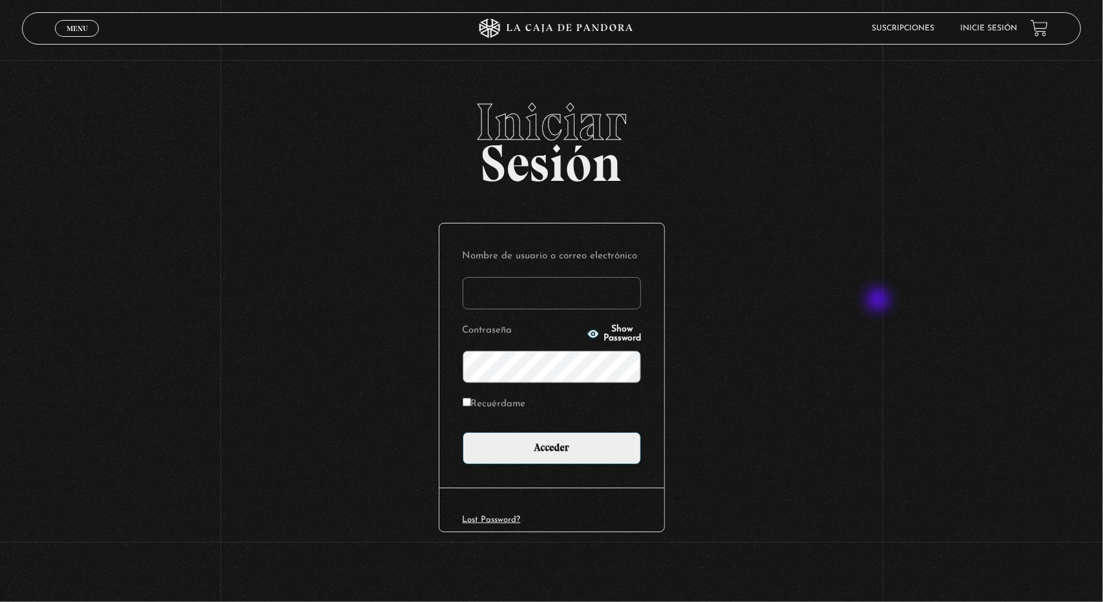
type input "brentvans20@gmail.com"
click at [880, 301] on div "Iniciar Sesión Nombre de usuario o correo electrónico brentvans20@gmail.com Con…" at bounding box center [551, 343] width 1103 height 494
